Goal: Information Seeking & Learning: Learn about a topic

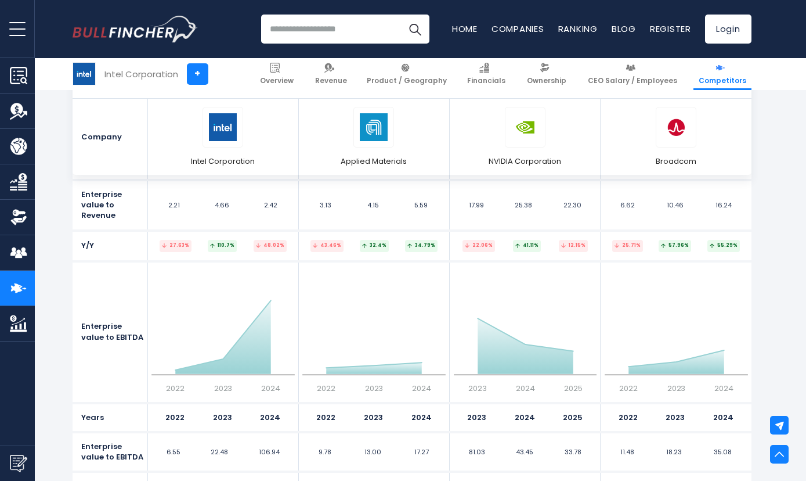
click at [123, 75] on div "Intel Corporation" at bounding box center [141, 73] width 74 height 13
click at [142, 78] on div "Intel Corporation" at bounding box center [141, 73] width 74 height 13
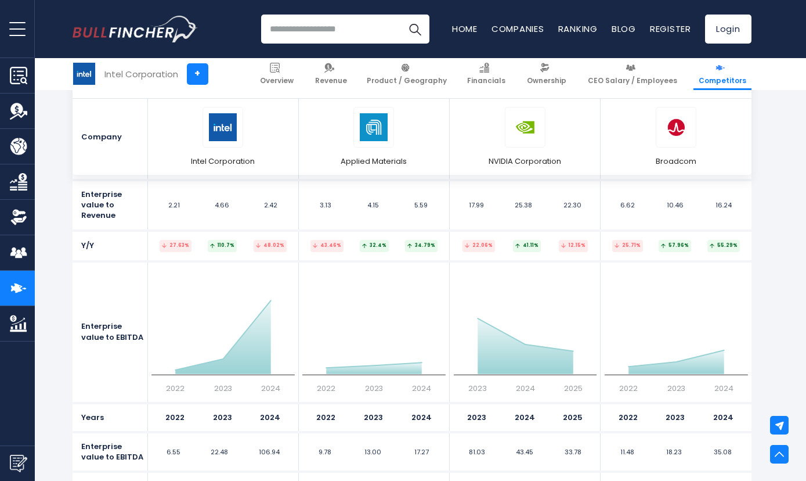
click at [139, 74] on div "Intel Corporation" at bounding box center [141, 73] width 74 height 13
click at [362, 24] on input "search" at bounding box center [345, 29] width 168 height 29
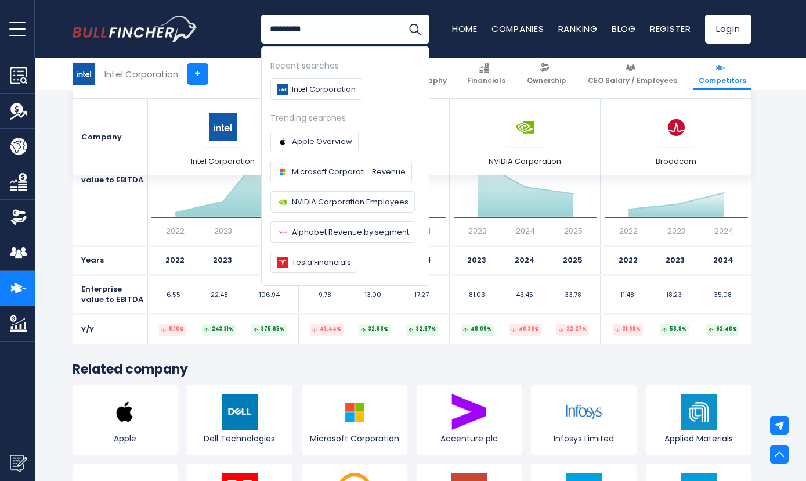
type input "*********"
click at [401, 15] on button "Search" at bounding box center [415, 29] width 29 height 29
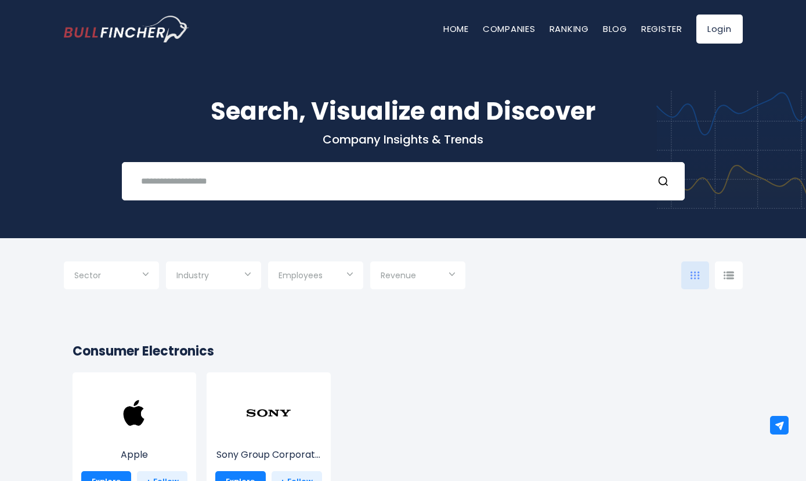
click at [146, 276] on div "Sector" at bounding box center [111, 275] width 95 height 28
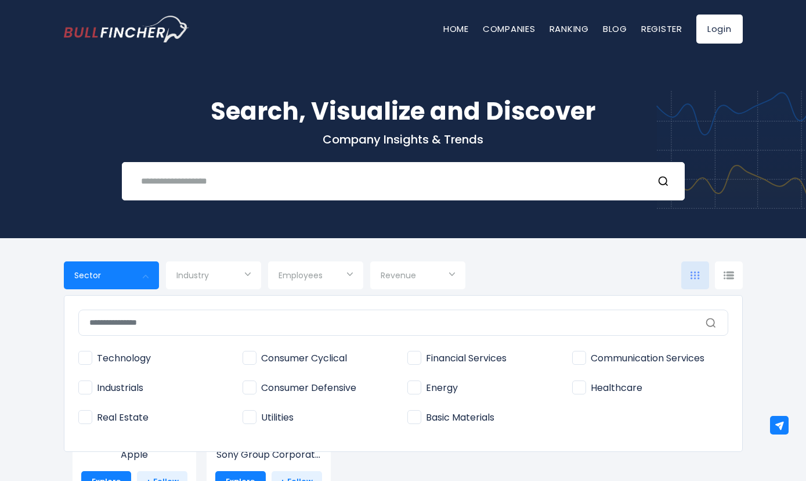
click at [414, 421] on span "Basic Materials" at bounding box center [451, 418] width 87 height 12
type input "**********"
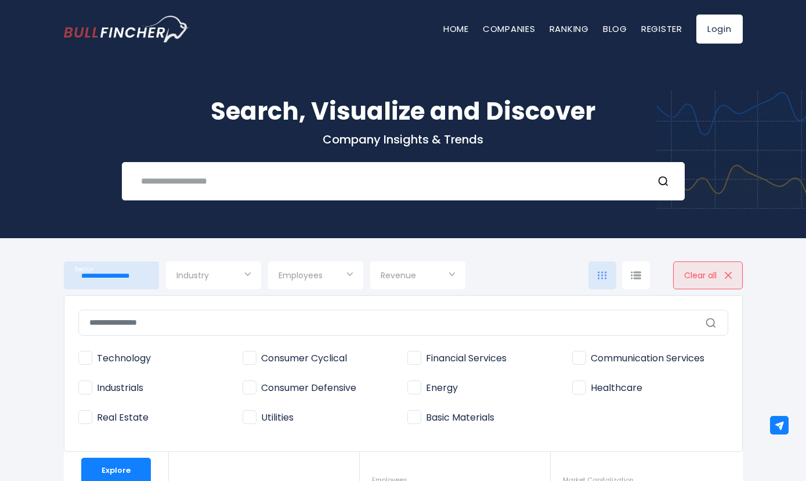
click at [127, 466] on div at bounding box center [403, 240] width 806 height 481
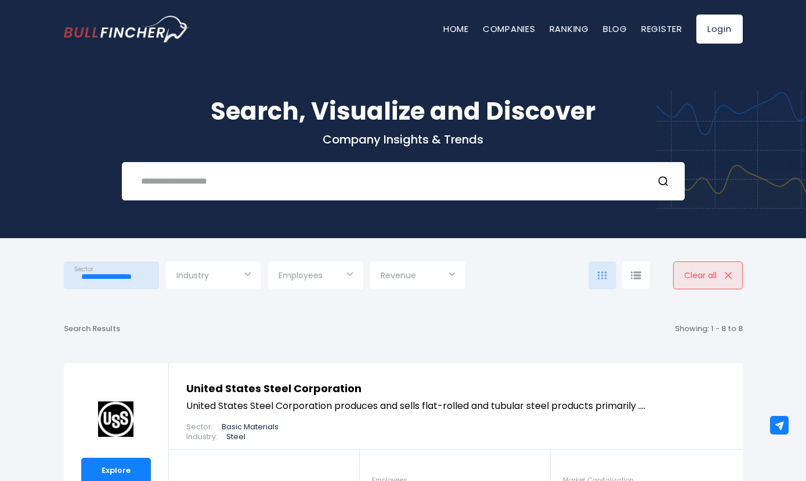
click at [240, 275] on input "Selection" at bounding box center [213, 276] width 74 height 21
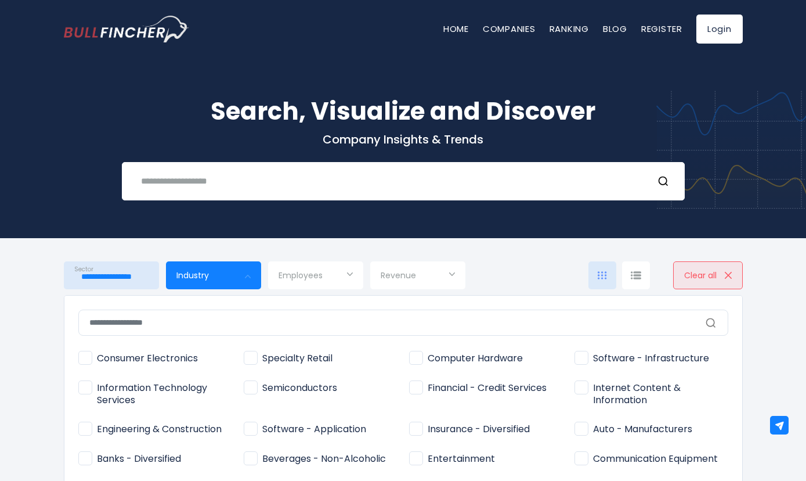
click at [240, 275] on div at bounding box center [403, 240] width 806 height 481
